Goal: Information Seeking & Learning: Learn about a topic

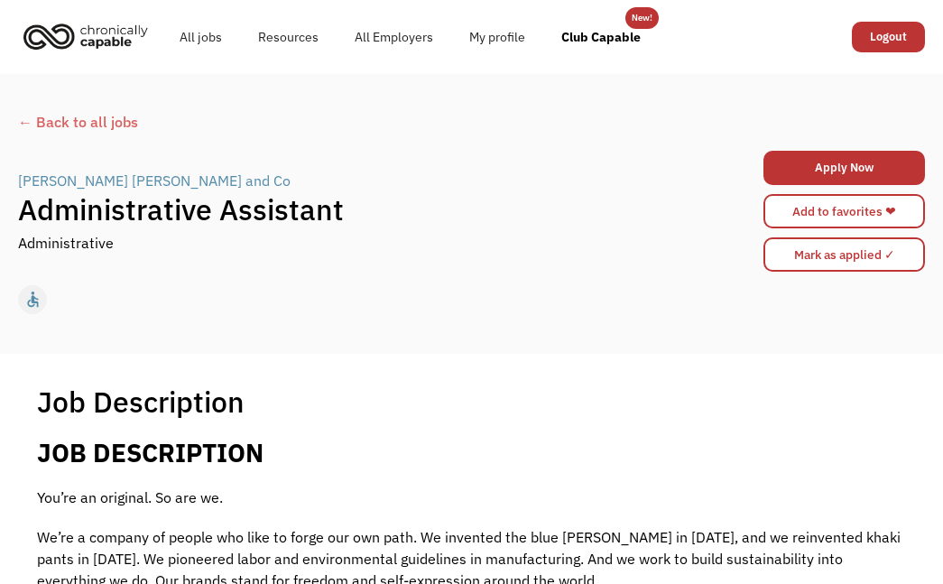
drag, startPoint x: 392, startPoint y: 497, endPoint x: 388, endPoint y: 488, distance: 9.7
click at [391, 497] on p "You’re an original. So are we." at bounding box center [471, 498] width 869 height 22
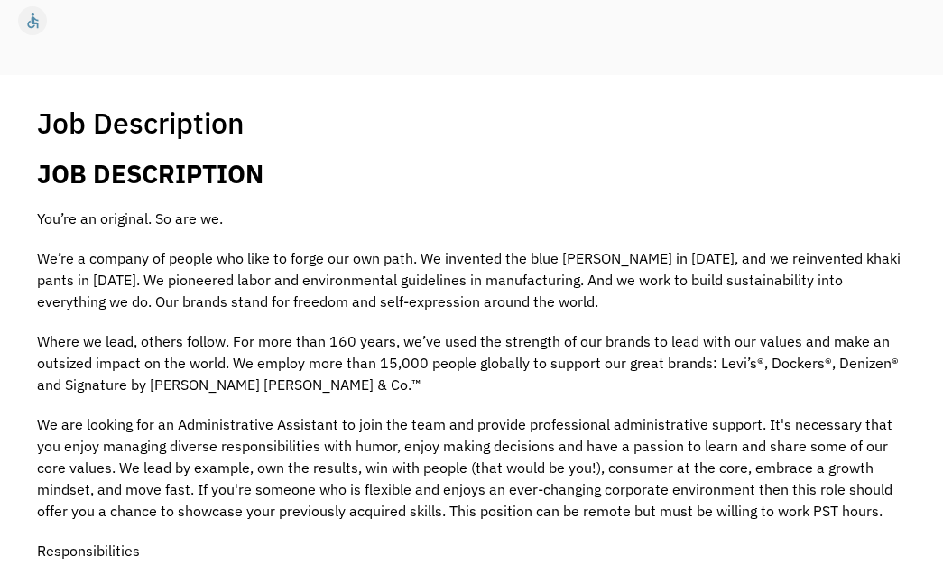
scroll to position [282, 0]
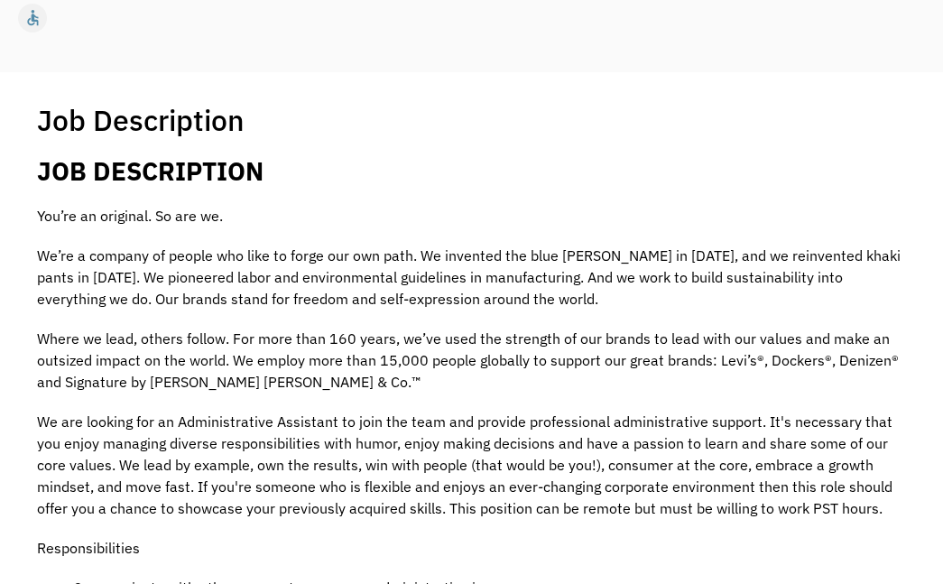
click at [458, 296] on p "We’re a company of people who like to forge our own path. We invented the blue …" at bounding box center [471, 277] width 869 height 65
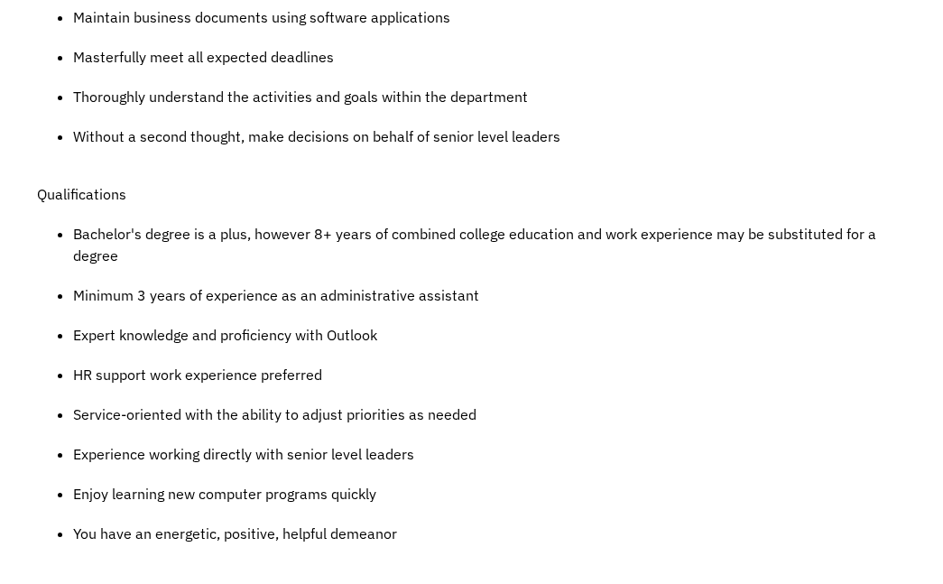
scroll to position [0, 0]
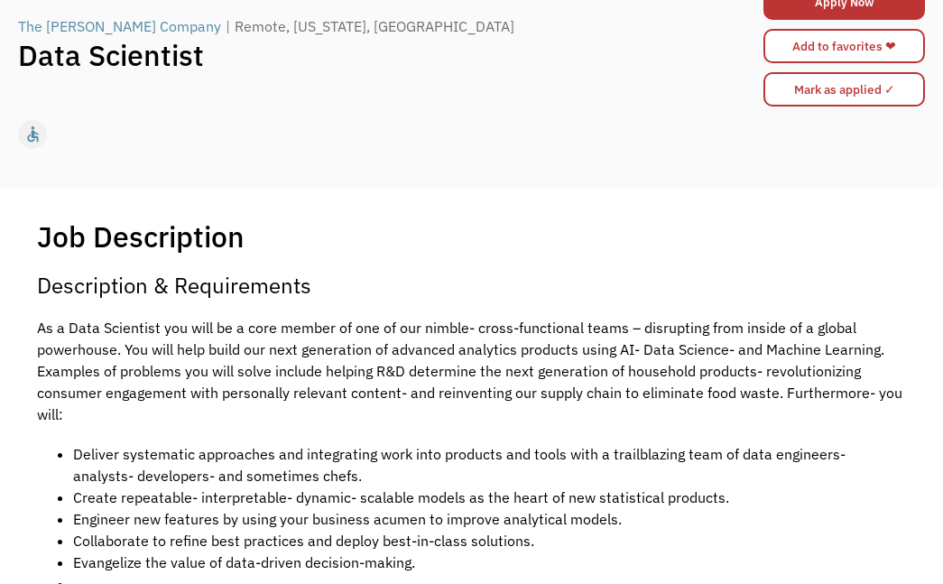
scroll to position [167, 0]
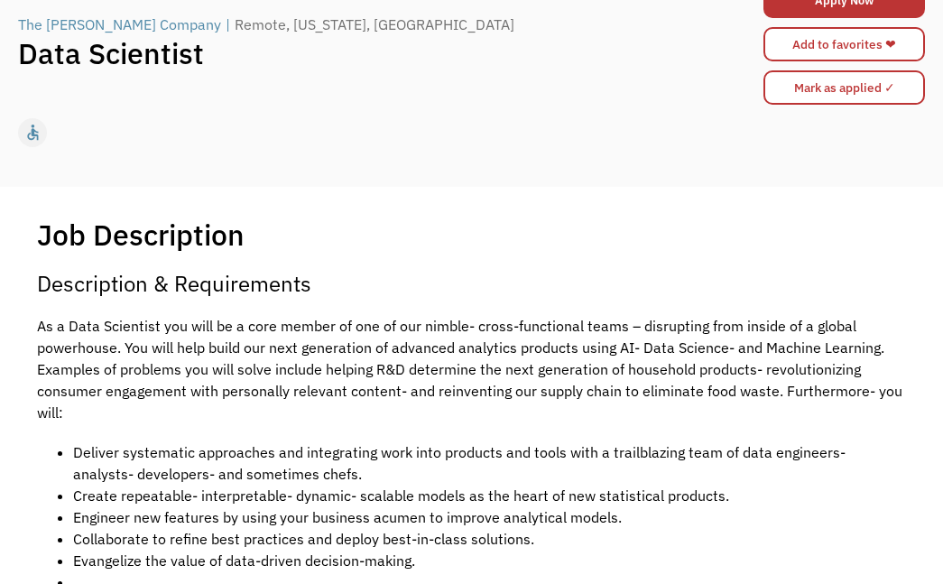
click at [590, 217] on div "Job Description Filter using keywords Search" at bounding box center [471, 235] width 869 height 36
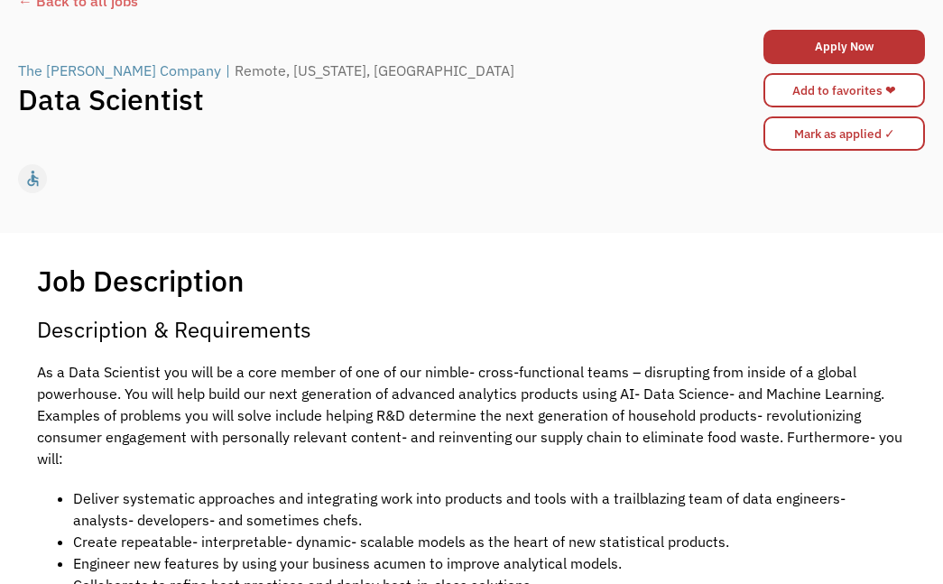
scroll to position [783, 0]
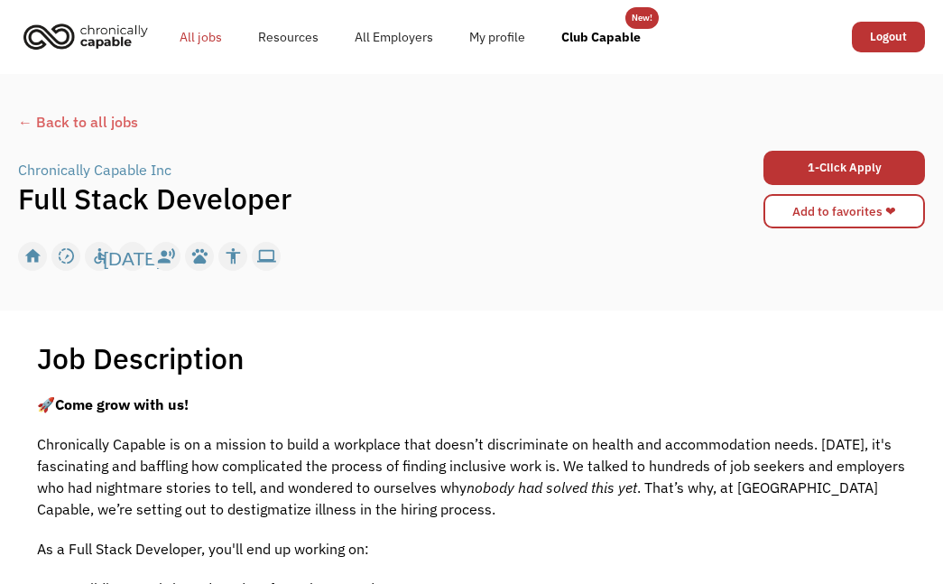
click at [187, 40] on link "All jobs" at bounding box center [201, 37] width 79 height 58
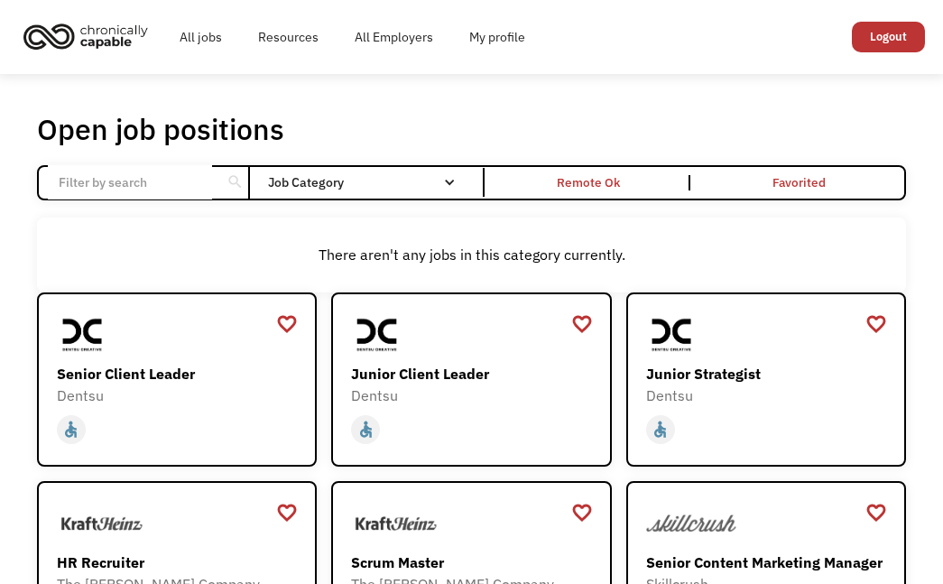
click at [723, 231] on div "There aren't any jobs in this category currently." at bounding box center [471, 255] width 869 height 75
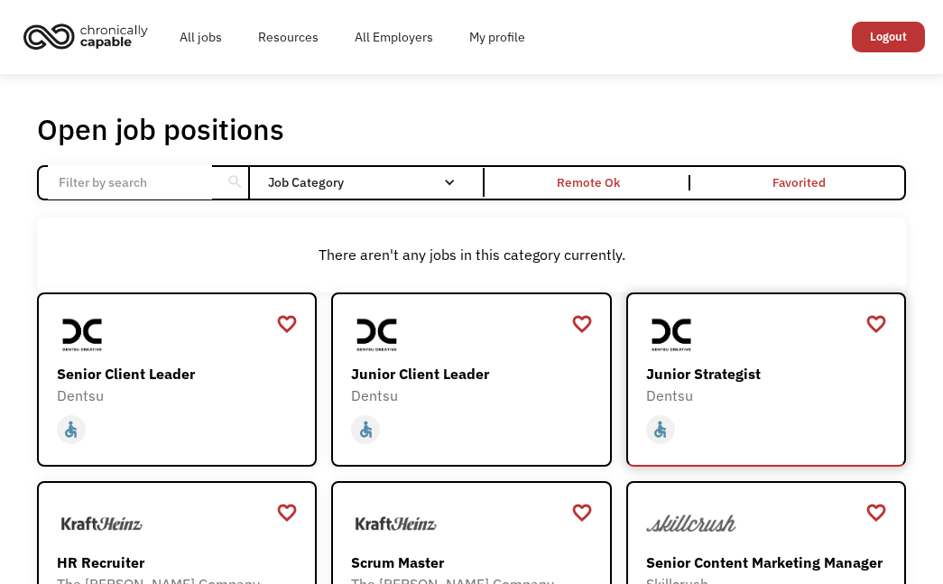
click at [727, 368] on div "Junior Strategist" at bounding box center [768, 374] width 245 height 22
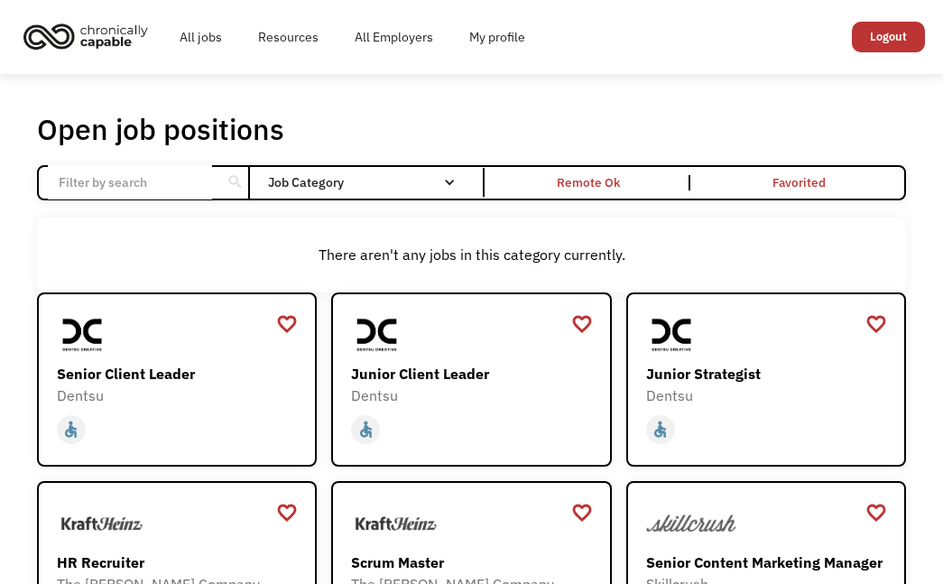
click at [239, 173] on div "search" at bounding box center [235, 182] width 17 height 27
click at [237, 176] on div "search" at bounding box center [235, 182] width 17 height 27
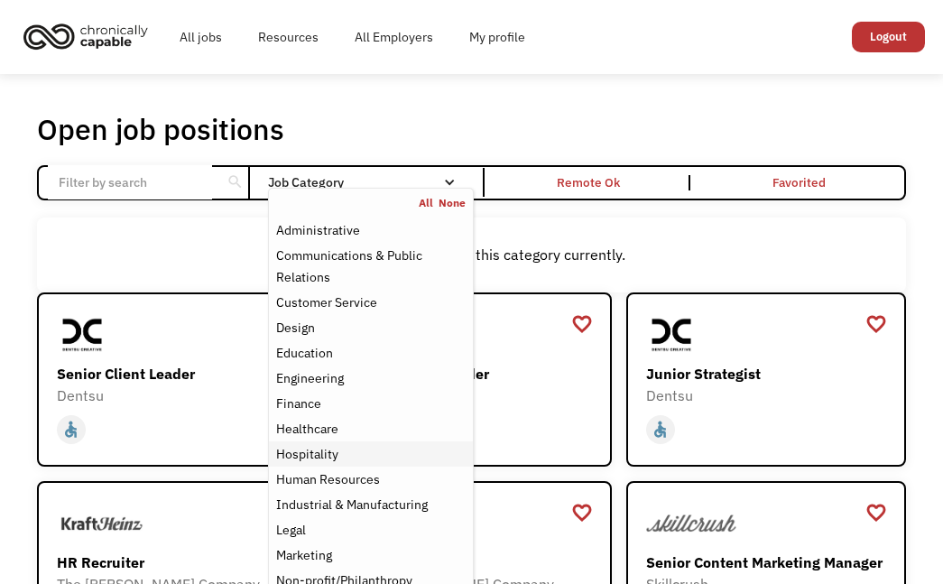
click at [330, 459] on div "Hospitality" at bounding box center [307, 454] width 62 height 22
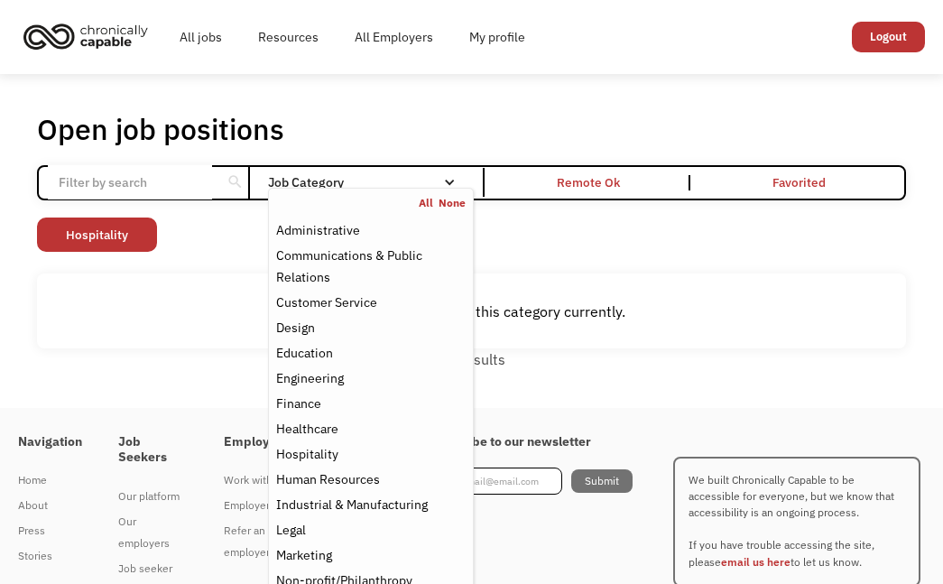
click at [780, 293] on div "There aren't any jobs in this category currently." at bounding box center [471, 311] width 869 height 75
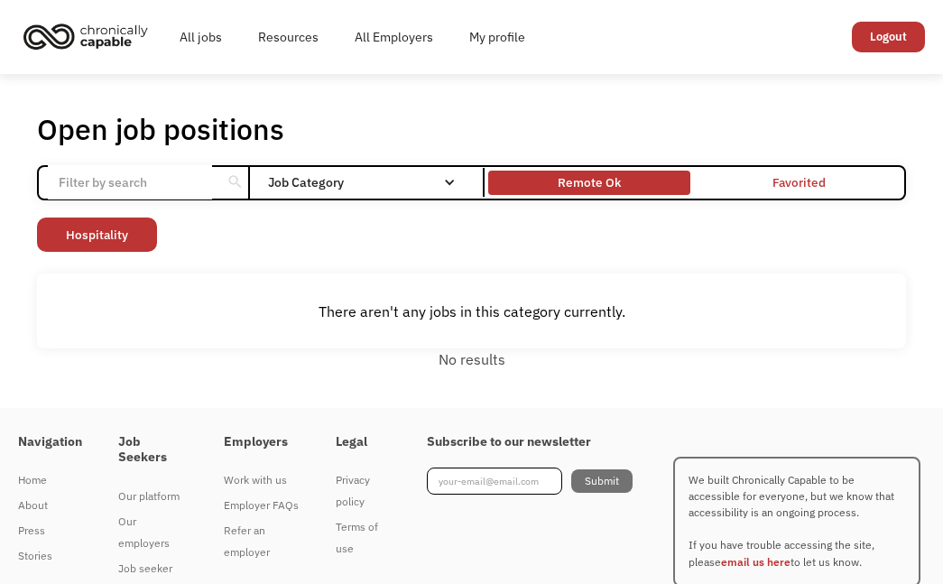
click at [573, 175] on div "Remote Ok" at bounding box center [589, 183] width 63 height 22
click at [616, 191] on div "Remote Ok" at bounding box center [589, 183] width 63 height 22
click at [528, 272] on div "Open job positions You have X liked items Search search Filter by category Admi…" at bounding box center [471, 240] width 869 height 259
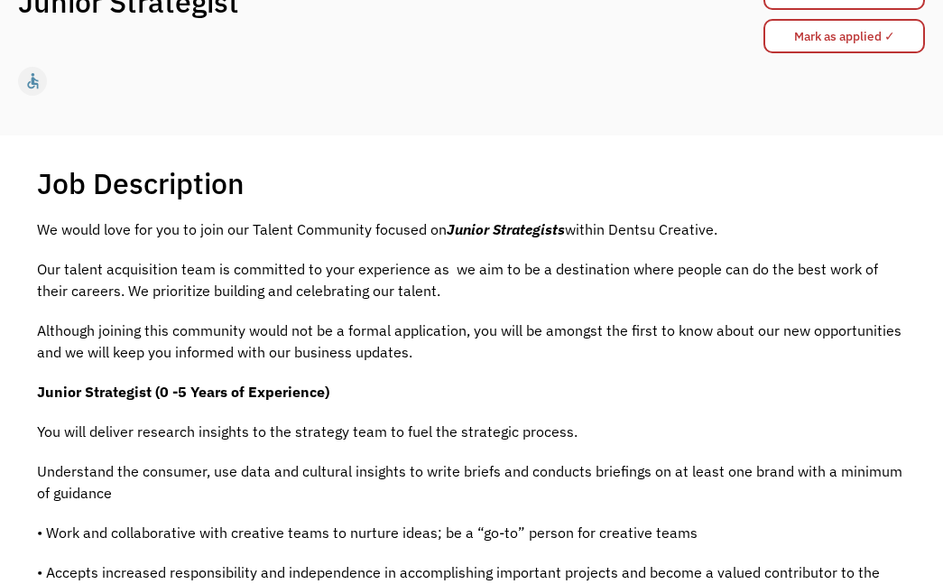
scroll to position [550, 0]
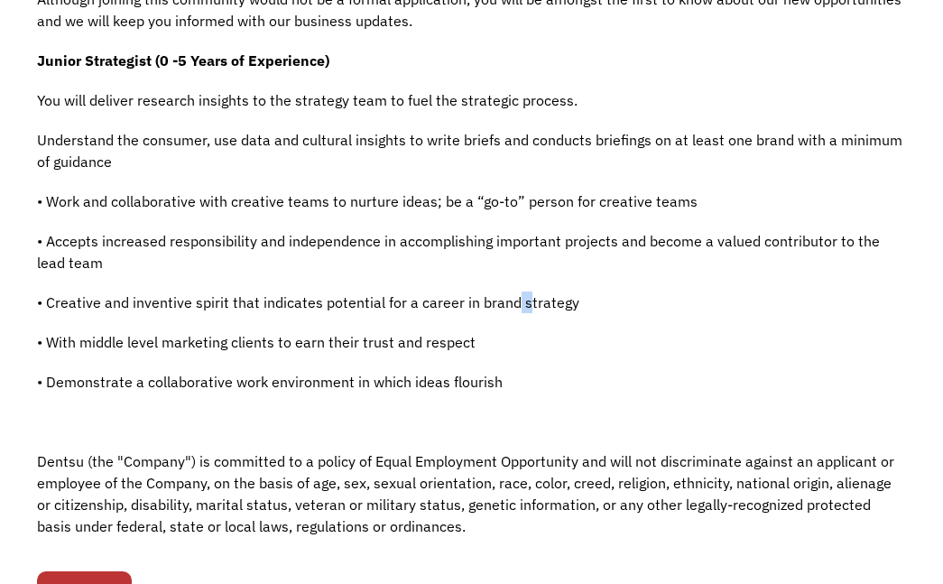
click at [513, 288] on div "We would love for you to join our Talent Community focused on Junior Strategist…" at bounding box center [471, 221] width 869 height 668
